Goal: Manage account settings

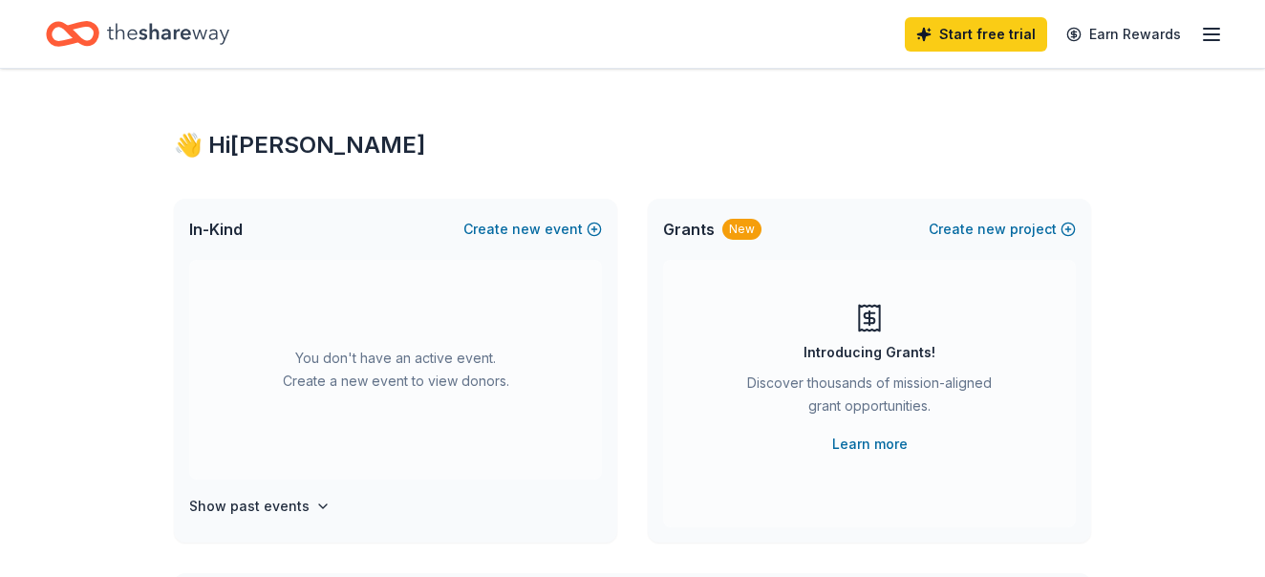
click at [1208, 37] on icon "button" at bounding box center [1211, 34] width 23 height 23
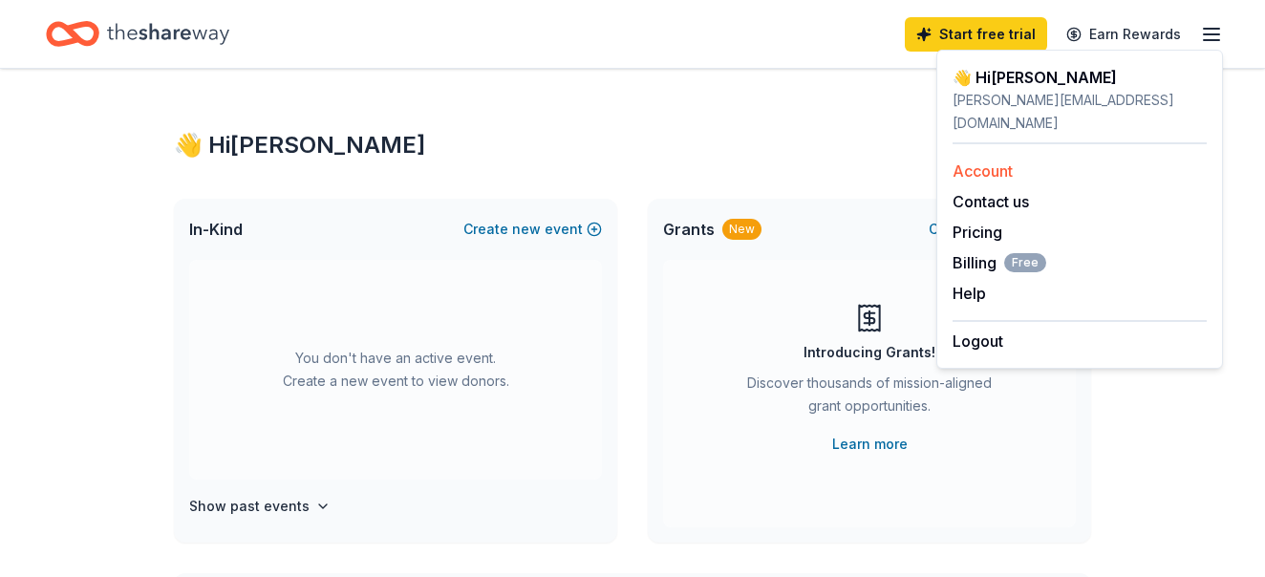
click at [973, 161] on link "Account" at bounding box center [983, 170] width 60 height 19
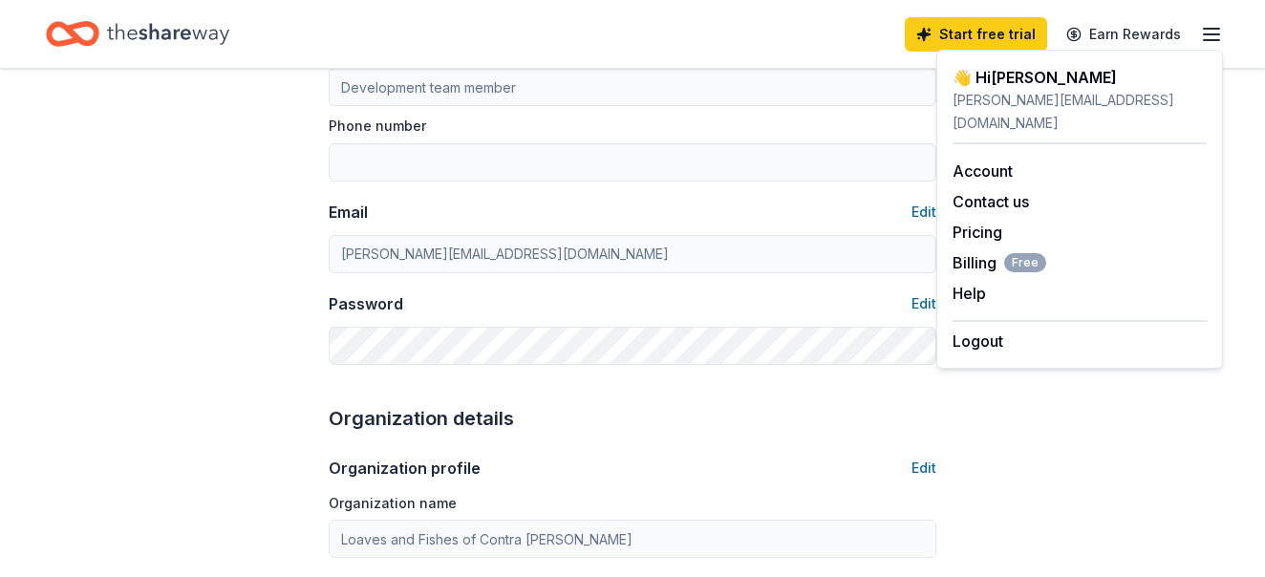
scroll to position [382, 0]
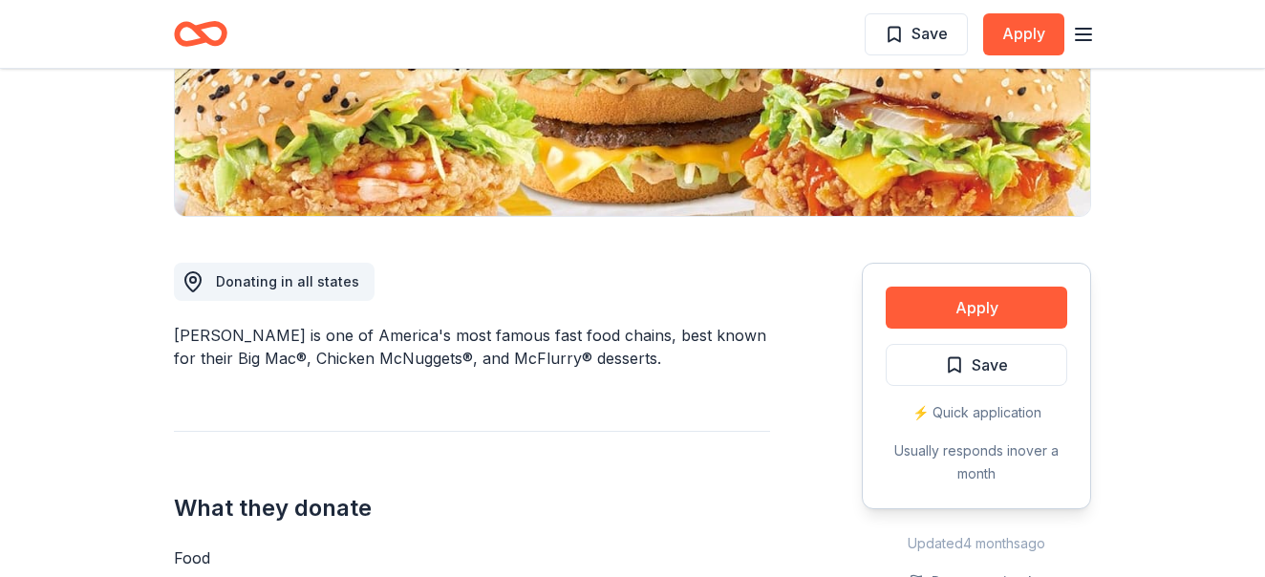
scroll to position [39, 0]
